Goal: Contribute content: Add original content to the website for others to see

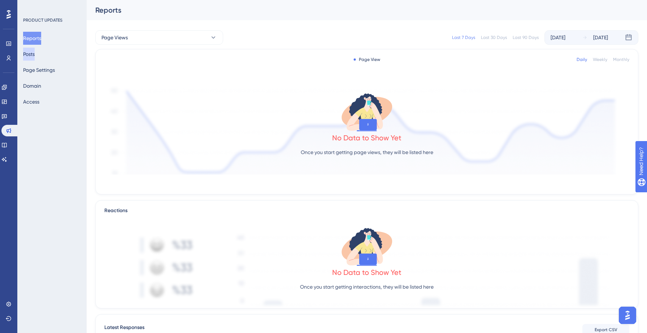
click at [35, 53] on button "Posts" at bounding box center [29, 54] width 12 height 13
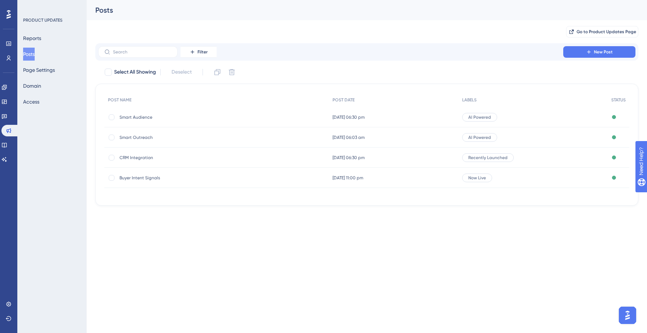
click at [137, 138] on span "Smart Outreach" at bounding box center [178, 138] width 116 height 6
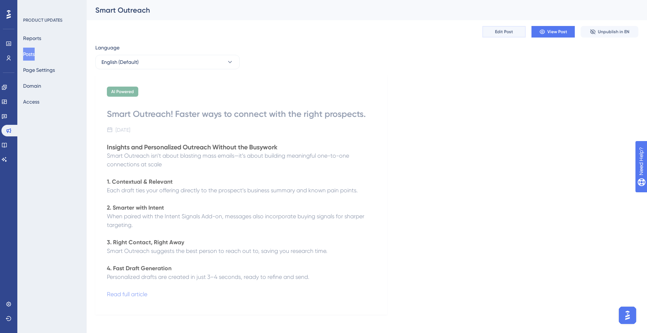
click at [504, 31] on span "Edit Post" at bounding box center [504, 32] width 18 height 6
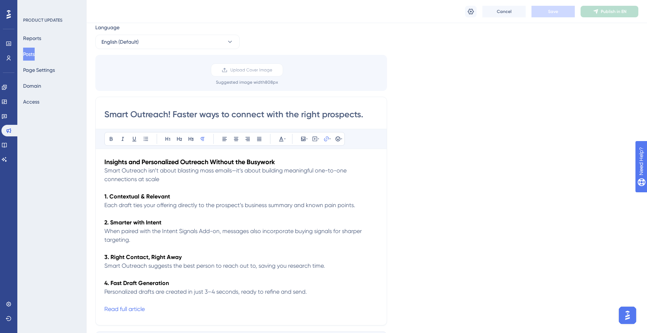
scroll to position [43, 0]
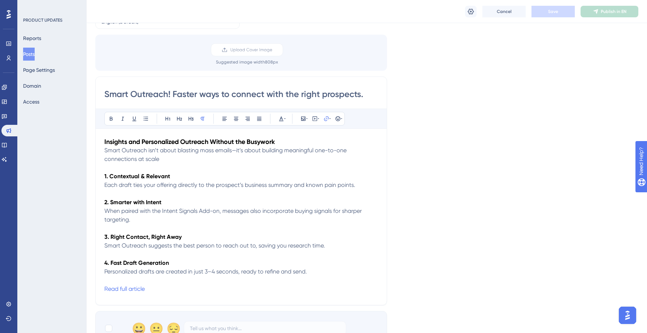
click at [149, 289] on p "Read full article" at bounding box center [241, 289] width 274 height 9
click at [292, 184] on div at bounding box center [291, 183] width 7 height 7
checkbox input "true"
click at [296, 198] on button "Confirm" at bounding box center [305, 200] width 36 height 12
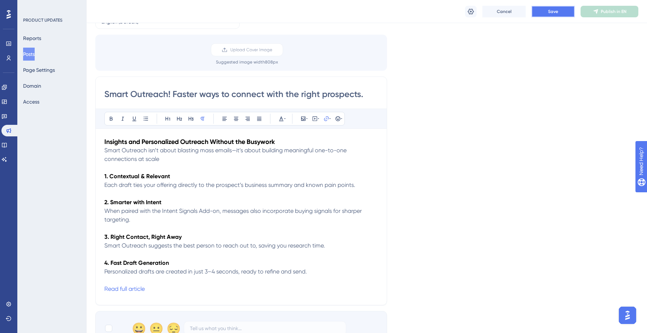
click at [543, 16] on button "Save" at bounding box center [553, 12] width 43 height 12
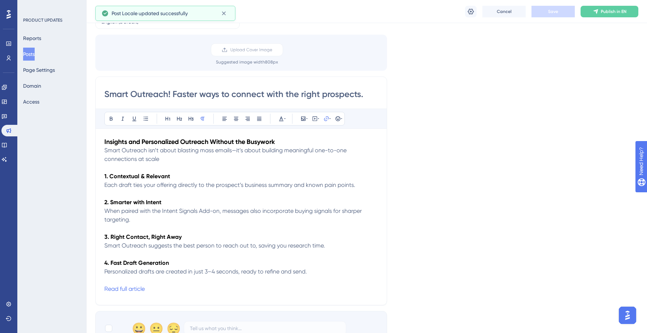
click at [152, 293] on p "Read full article" at bounding box center [241, 289] width 274 height 9
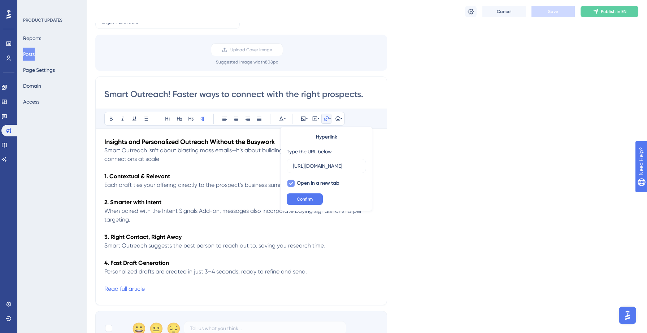
click at [289, 183] on icon at bounding box center [291, 184] width 4 height 6
checkbox input "false"
click at [299, 199] on span "Confirm" at bounding box center [305, 199] width 16 height 6
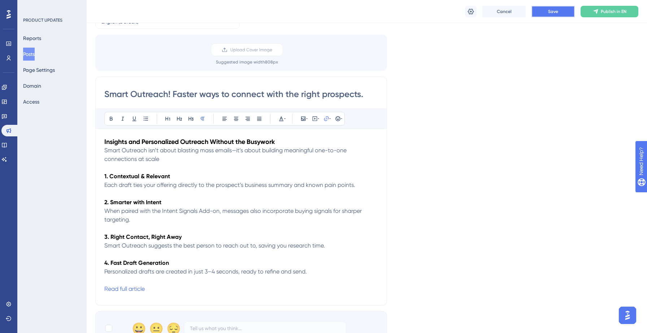
click at [554, 14] on button "Save" at bounding box center [553, 12] width 43 height 12
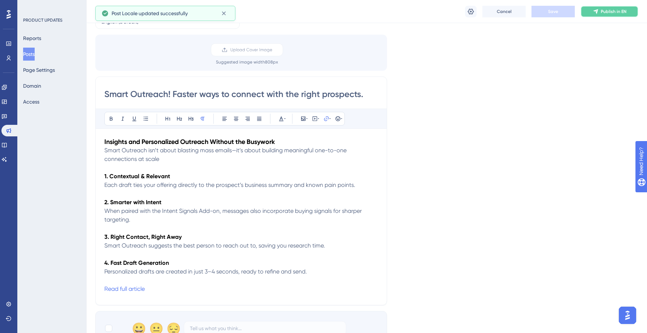
click at [613, 12] on span "Publish in EN" at bounding box center [614, 12] width 26 height 6
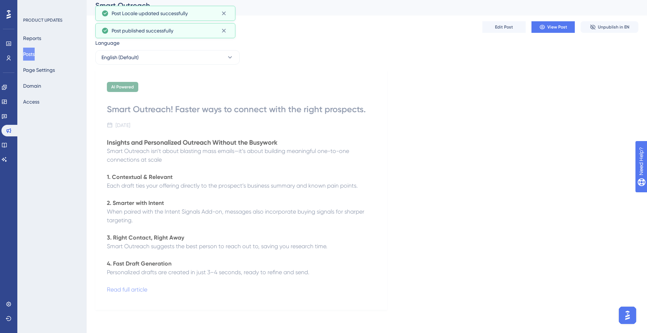
scroll to position [5, 0]
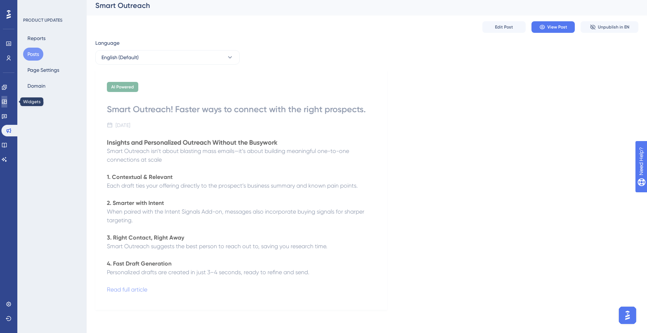
click at [7, 101] on icon at bounding box center [4, 102] width 6 height 6
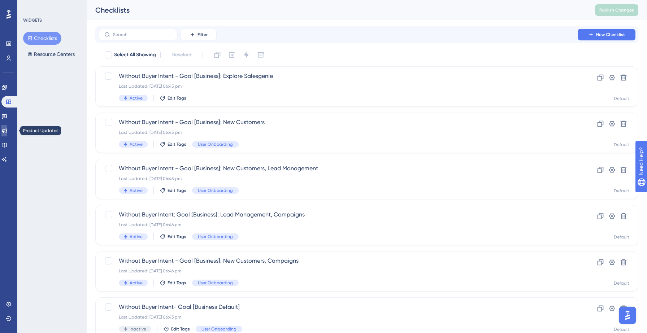
click at [7, 133] on icon at bounding box center [4, 131] width 6 height 6
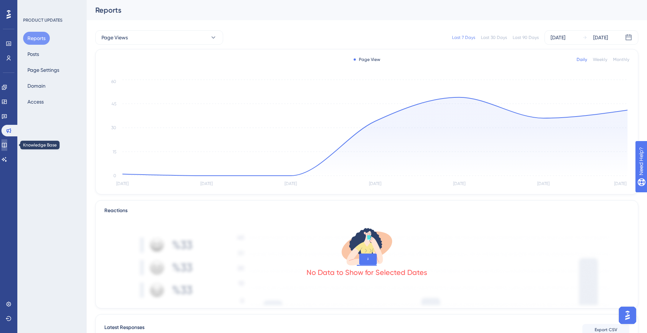
click at [7, 143] on icon at bounding box center [4, 145] width 5 height 5
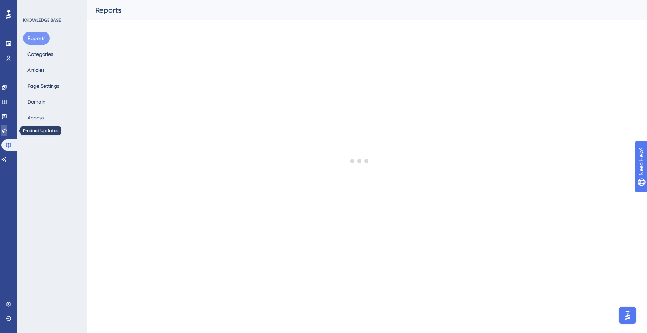
click at [7, 132] on icon at bounding box center [4, 131] width 6 height 6
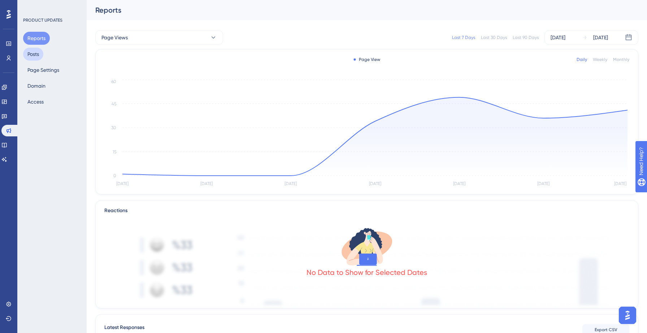
click at [34, 51] on button "Posts" at bounding box center [33, 54] width 20 height 13
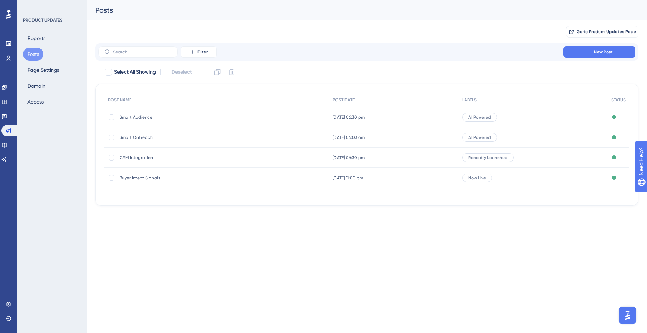
click at [147, 137] on span "Smart Outreach" at bounding box center [178, 138] width 116 height 6
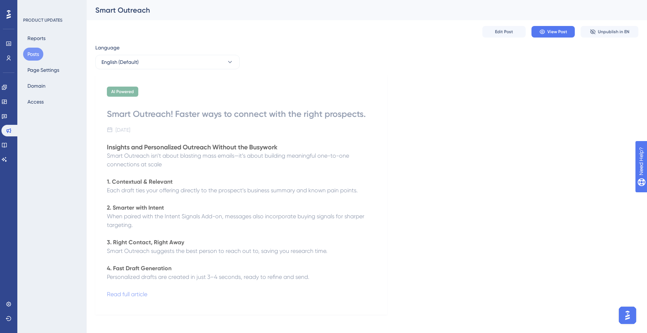
scroll to position [5, 0]
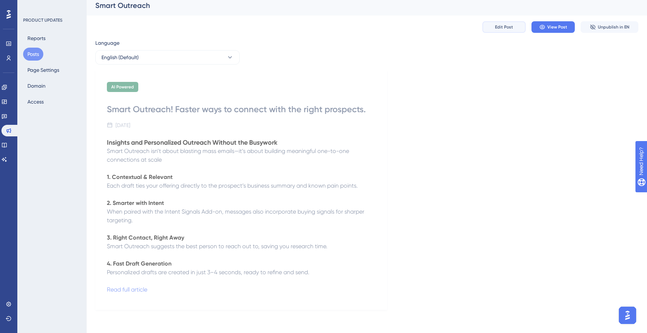
click at [508, 30] on button "Edit Post" at bounding box center [504, 27] width 43 height 12
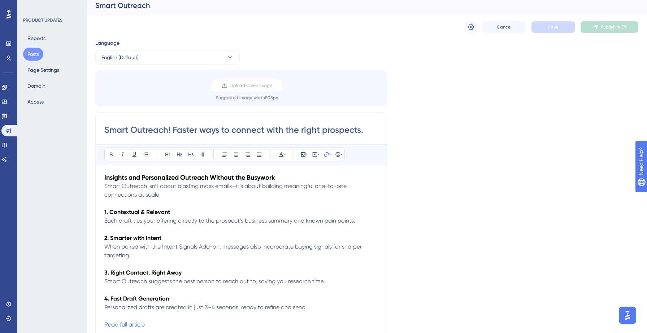
click at [271, 230] on p at bounding box center [241, 229] width 274 height 9
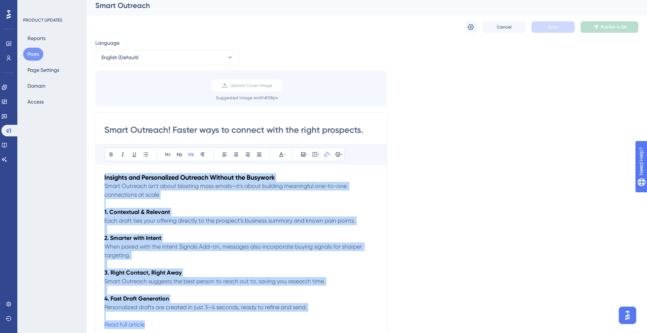
copy div "Insights and Personalized Outreach Without the Busywork Smart Outreach isn’t ab…"
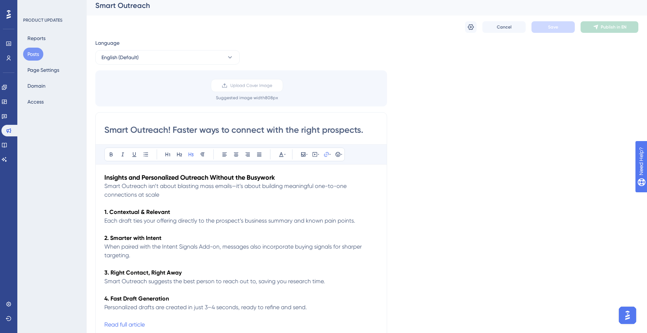
click at [450, 186] on div "Language English (Default) Upload Cover Image Suggested image width 808 px Smar…" at bounding box center [366, 210] width 543 height 343
click at [36, 54] on button "Posts" at bounding box center [33, 54] width 20 height 13
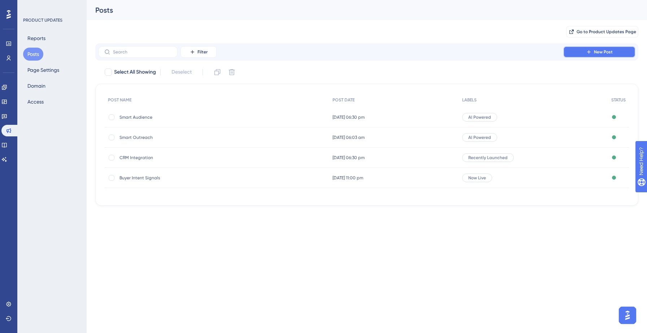
click at [619, 51] on button "New Post" at bounding box center [599, 52] width 72 height 12
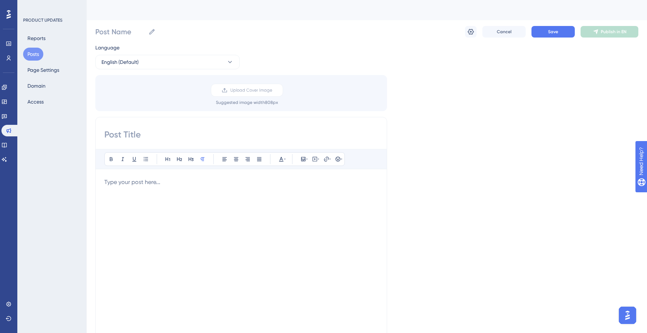
click at [167, 133] on input at bounding box center [241, 135] width 274 height 12
type input "T"
type input "Product update (Test purpose only)"
click at [160, 188] on div at bounding box center [241, 257] width 274 height 159
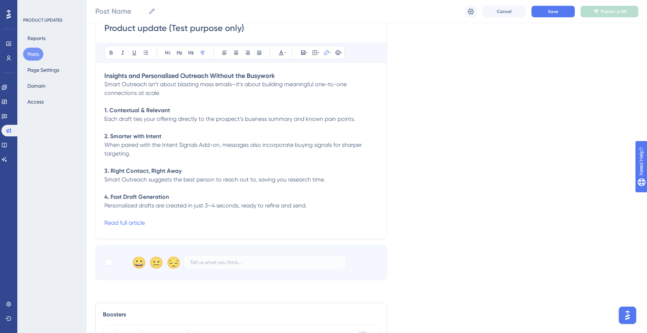
scroll to position [125, 0]
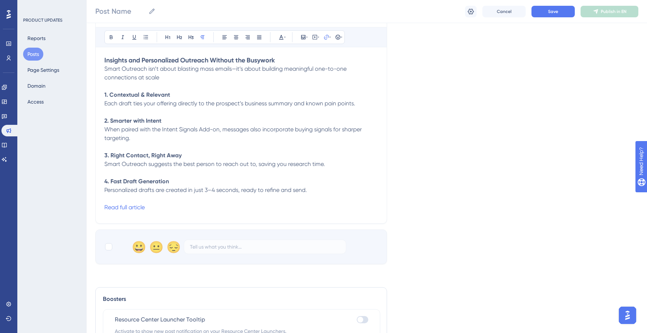
click at [147, 210] on p "Read full article" at bounding box center [241, 207] width 274 height 9
click at [337, 86] on input "[URL][DOMAIN_NAME]" at bounding box center [326, 85] width 67 height 8
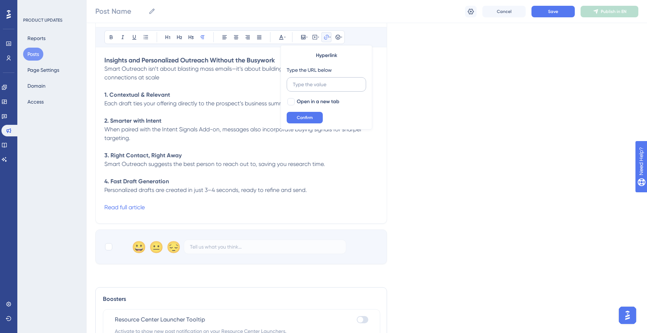
scroll to position [0, 0]
paste input "[URL][DOMAIN_NAME]"
type input "[URL][DOMAIN_NAME]"
click at [292, 100] on div at bounding box center [291, 101] width 7 height 7
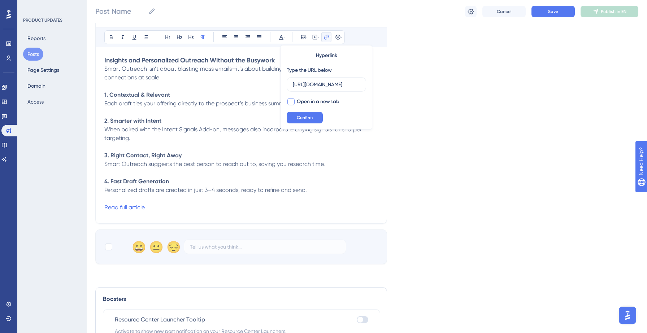
checkbox input "true"
click at [304, 119] on span "Confirm" at bounding box center [305, 118] width 16 height 6
click at [149, 210] on p "Read full article" at bounding box center [241, 207] width 274 height 9
click at [321, 38] on button at bounding box center [326, 37] width 10 height 10
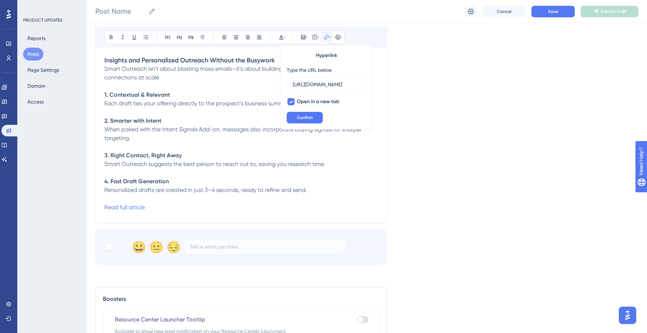
scroll to position [0, 168]
click at [291, 100] on icon at bounding box center [291, 102] width 4 height 6
checkbox input "false"
click at [306, 117] on span "Confirm" at bounding box center [305, 118] width 16 height 6
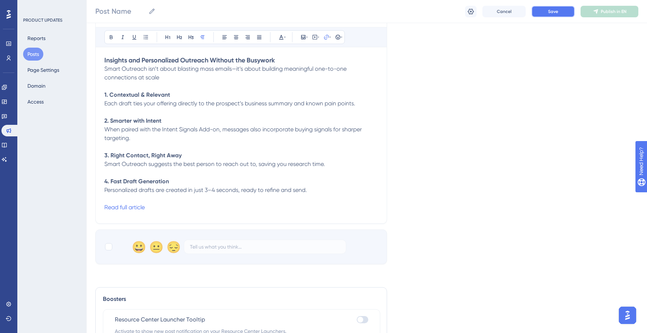
click at [546, 12] on button "Save" at bounding box center [553, 12] width 43 height 12
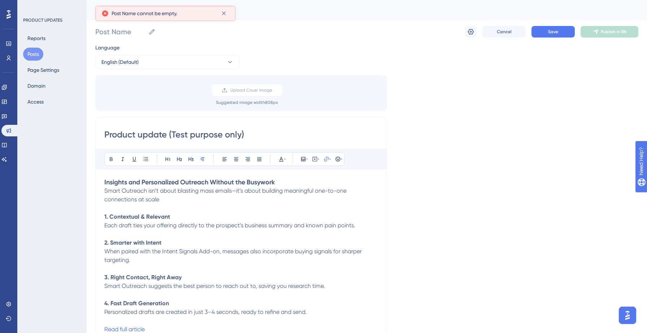
click at [168, 134] on input "Product update (Test purpose only)" at bounding box center [241, 135] width 274 height 12
click at [153, 33] on icon at bounding box center [151, 31] width 7 height 7
click at [146, 33] on input "Post Name" at bounding box center [120, 32] width 50 height 10
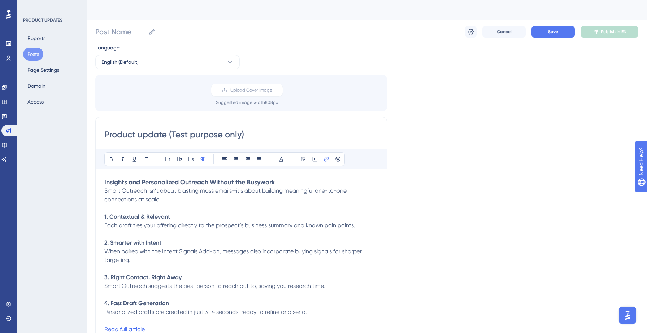
paste input "Product update (Test purpose only)"
type input "Product update (Test purpose only)"
click at [554, 37] on button "Save" at bounding box center [553, 32] width 43 height 12
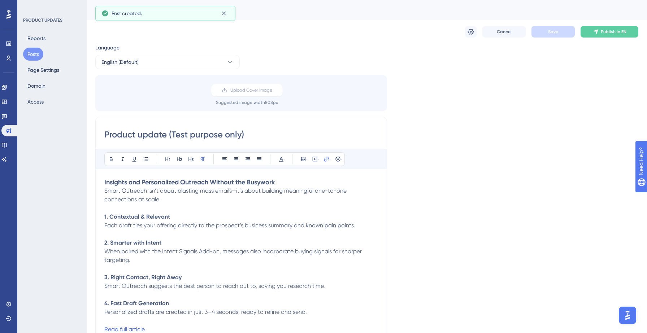
scroll to position [1, 0]
click at [610, 31] on span "Publish in EN" at bounding box center [614, 31] width 26 height 6
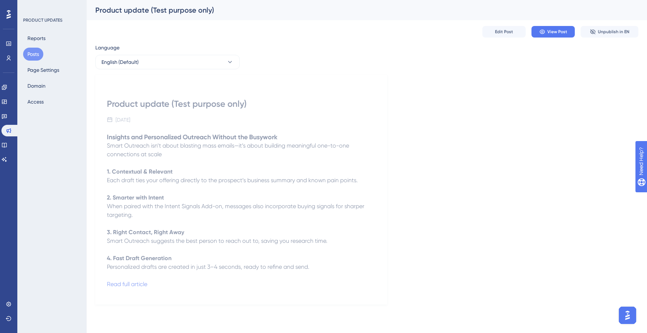
click at [37, 56] on button "Posts" at bounding box center [33, 54] width 20 height 13
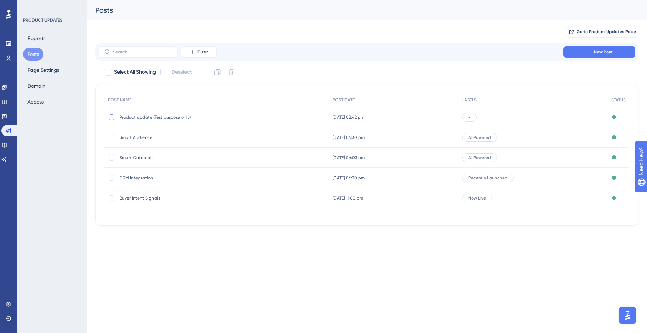
click at [112, 117] on div at bounding box center [112, 118] width 6 height 6
checkbox input "true"
click at [234, 73] on icon at bounding box center [231, 72] width 7 height 7
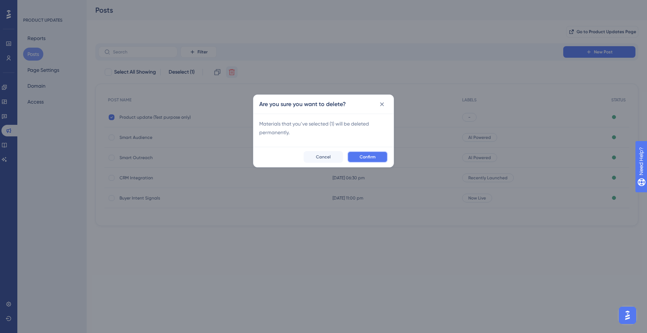
click at [370, 154] on span "Confirm" at bounding box center [368, 157] width 16 height 6
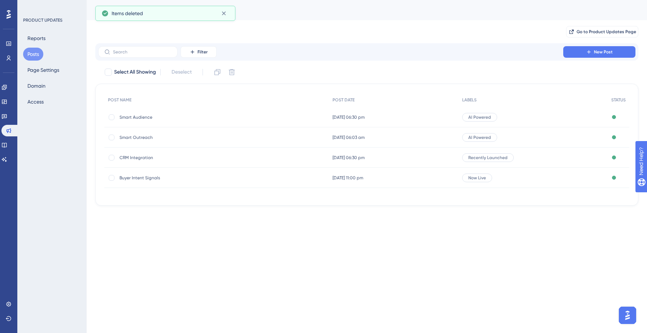
click at [418, 0] on html "Performance Users Engagement Widgets Feedback Product Updates Knowledge Base AI…" at bounding box center [323, 0] width 647 height 0
